Goal: Task Accomplishment & Management: Manage account settings

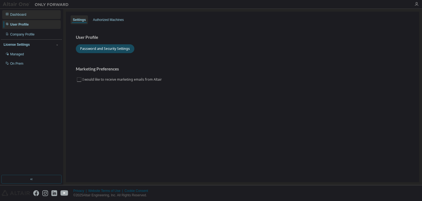
click at [19, 16] on div "Dashboard" at bounding box center [18, 14] width 16 height 4
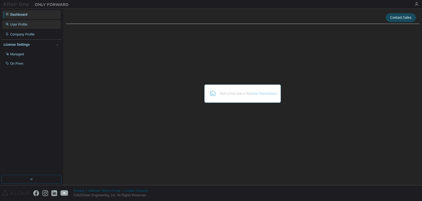
click at [19, 24] on div "User Profile" at bounding box center [18, 24] width 17 height 4
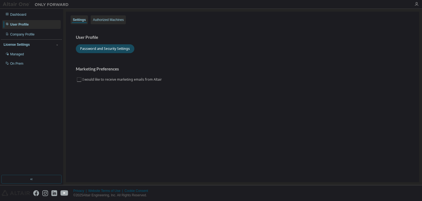
click at [110, 21] on div "Authorized Machines" at bounding box center [108, 20] width 31 height 4
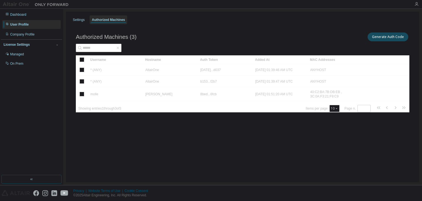
click at [35, 21] on div "User Profile" at bounding box center [31, 24] width 59 height 9
click at [28, 11] on div "Dashboard" at bounding box center [31, 14] width 59 height 9
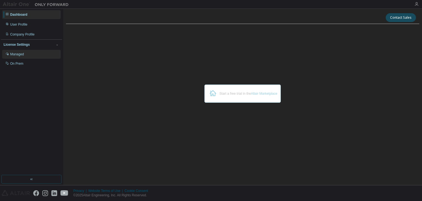
click at [34, 54] on div "Managed" at bounding box center [31, 54] width 59 height 9
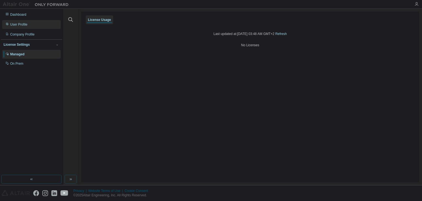
click at [26, 24] on div "User Profile" at bounding box center [18, 24] width 17 height 4
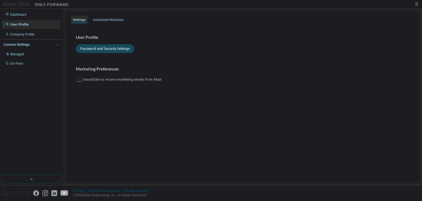
click at [21, 3] on img at bounding box center [37, 4] width 69 height 5
click at [25, 180] on button "button" at bounding box center [31, 179] width 60 height 9
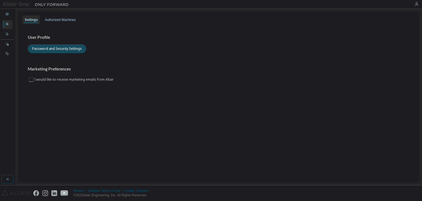
click at [387, 82] on div "Marketing Preferences I would like to receive marketing emails from Altair" at bounding box center [219, 74] width 382 height 16
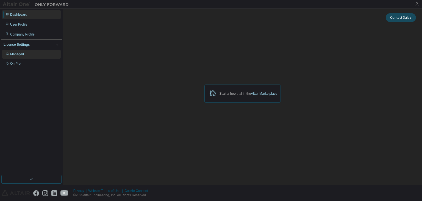
click at [29, 53] on div "Managed" at bounding box center [31, 54] width 59 height 9
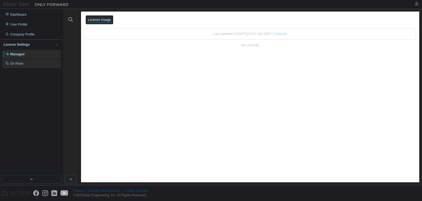
click at [44, 61] on div "On Prem" at bounding box center [31, 63] width 59 height 9
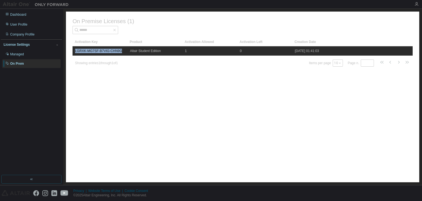
drag, startPoint x: 120, startPoint y: 53, endPoint x: 73, endPoint y: 51, distance: 47.0
click at [73, 51] on td "LGRXK-MG7SF-B7VIG-CHN9G" at bounding box center [100, 50] width 55 height 9
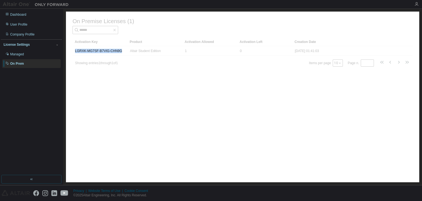
copy link "LGRXK-MG7SF-B7VIG-CHN9G"
